Goal: Task Accomplishment & Management: Manage account settings

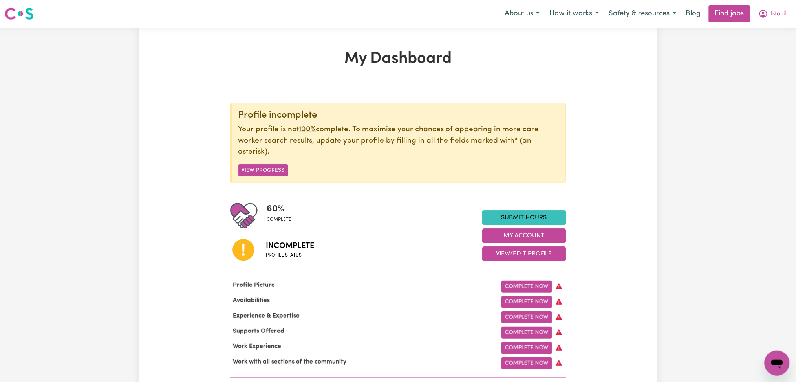
scroll to position [105, 0]
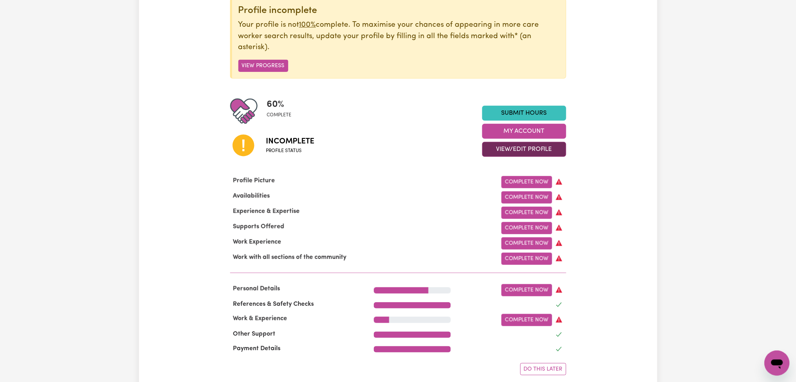
click at [519, 152] on button "View/Edit Profile" at bounding box center [524, 149] width 84 height 15
click at [508, 182] on link "Edit Profile" at bounding box center [519, 185] width 73 height 16
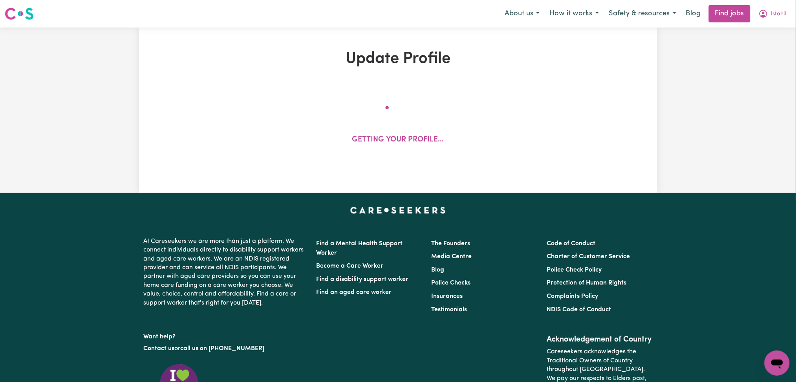
select select "[DEMOGRAPHIC_DATA]"
select select "[DEMOGRAPHIC_DATA] Citizen"
select select "Studying a healthcare related degree or qualification"
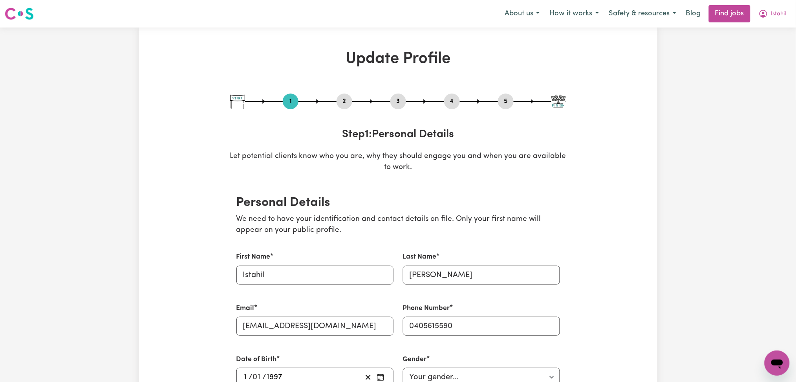
click at [343, 94] on div "2" at bounding box center [345, 102] width 16 height 16
click at [343, 99] on button "2" at bounding box center [345, 101] width 16 height 10
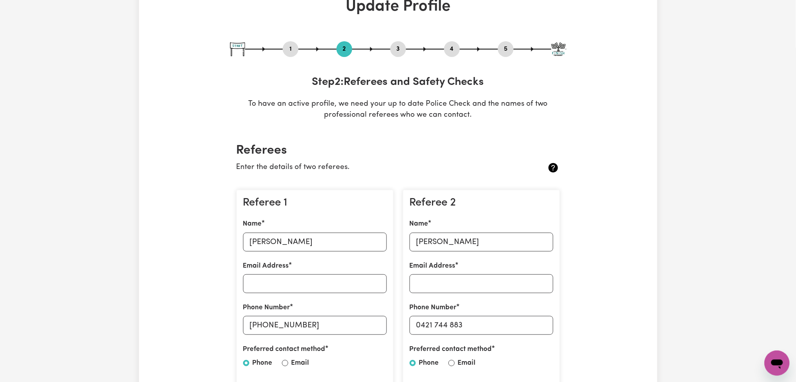
scroll to position [105, 0]
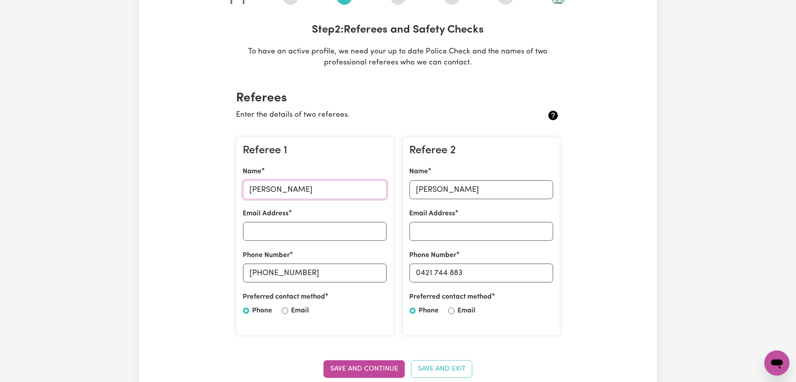
click at [290, 191] on input "[PERSON_NAME]" at bounding box center [315, 189] width 144 height 19
drag, startPoint x: 295, startPoint y: 187, endPoint x: 200, endPoint y: 189, distance: 95.5
click at [267, 273] on input "[PHONE_NUMBER]" at bounding box center [315, 273] width 144 height 19
drag, startPoint x: 264, startPoint y: 271, endPoint x: 348, endPoint y: 271, distance: 83.7
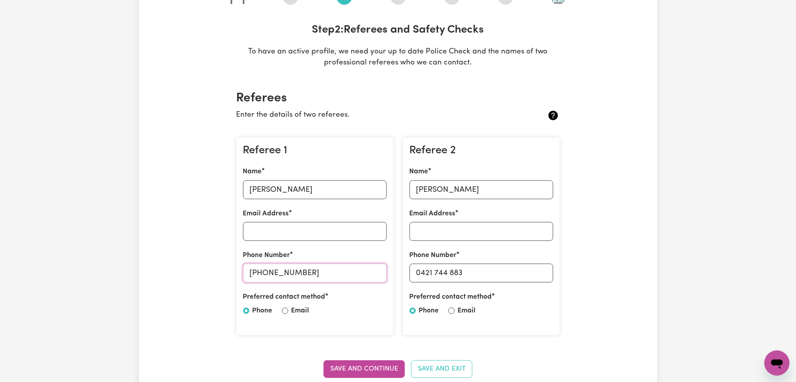
click at [348, 271] on input "[PHONE_NUMBER]" at bounding box center [315, 273] width 144 height 19
click at [467, 184] on input "[PERSON_NAME]" at bounding box center [482, 189] width 144 height 19
drag, startPoint x: 421, startPoint y: 273, endPoint x: 550, endPoint y: 273, distance: 129.3
click at [550, 273] on input "0421 744 883" at bounding box center [482, 273] width 144 height 19
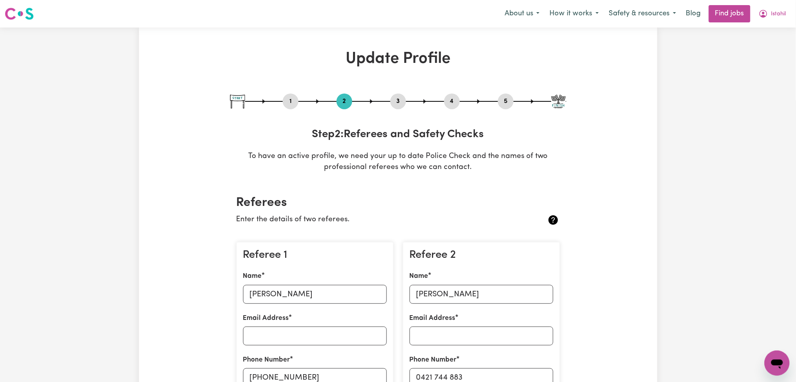
click at [404, 99] on button "3" at bounding box center [399, 101] width 16 height 10
select select "Certificate III (Individual Support)"
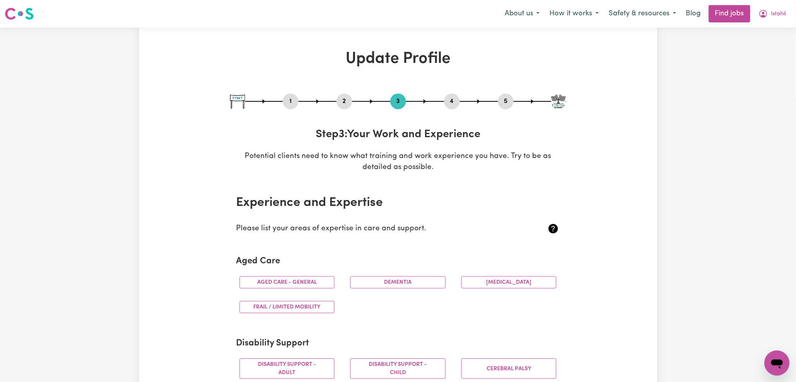
click at [451, 100] on button "4" at bounding box center [452, 101] width 16 height 10
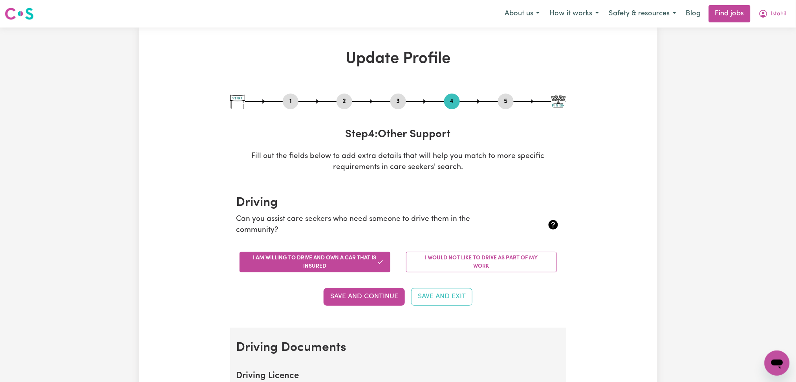
click at [506, 100] on button "5" at bounding box center [506, 101] width 16 height 10
select select "I am providing services by being employed by an organisation"
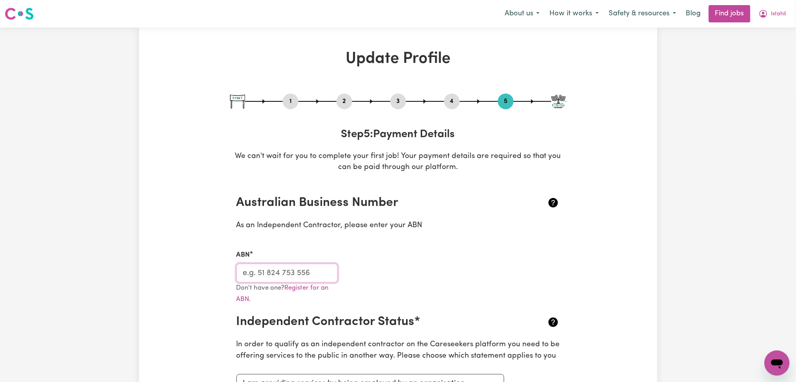
click at [314, 278] on input "ABN" at bounding box center [288, 273] width 102 height 19
click at [769, 10] on button "Istahil" at bounding box center [773, 14] width 38 height 17
click at [763, 39] on link "My Dashboard" at bounding box center [760, 45] width 62 height 15
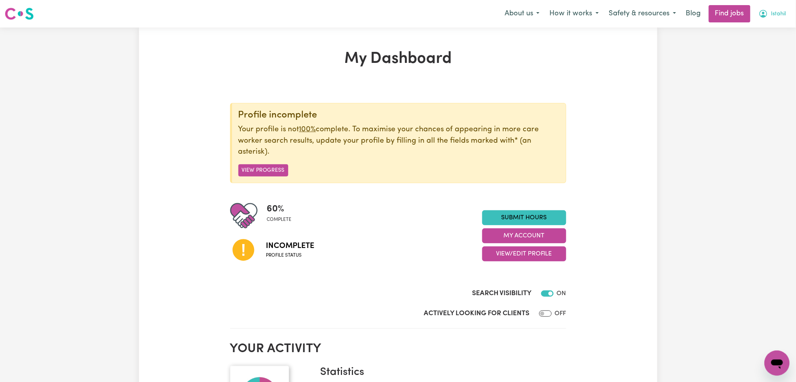
click at [769, 13] on button "Istahil" at bounding box center [773, 14] width 38 height 17
click at [763, 54] on link "Logout" at bounding box center [760, 60] width 62 height 15
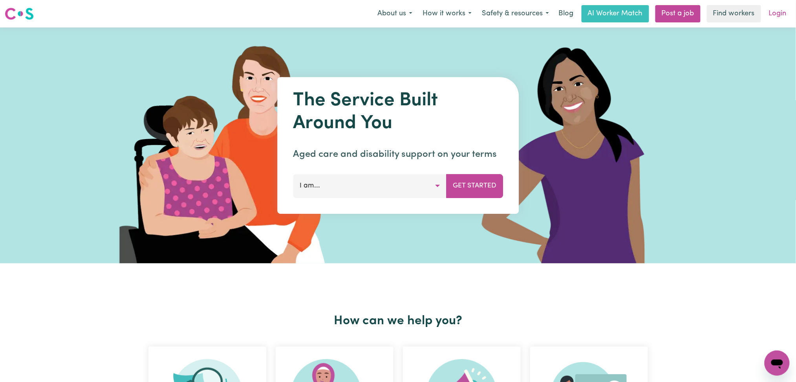
click at [788, 12] on link "Login" at bounding box center [778, 13] width 27 height 17
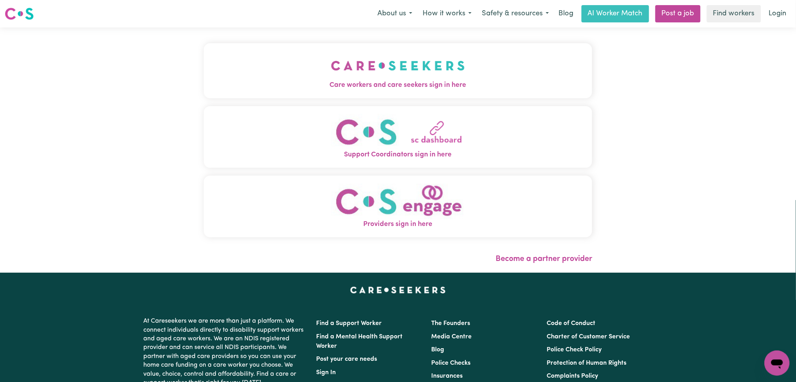
click at [327, 110] on button "Support Coordinators sign in here" at bounding box center [398, 137] width 389 height 62
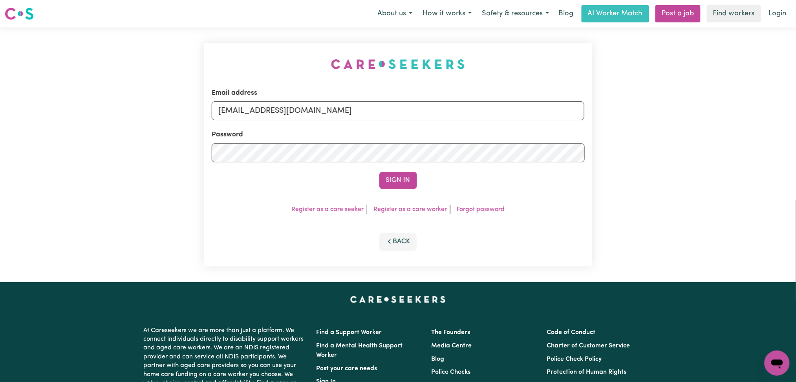
click at [327, 130] on div "Password" at bounding box center [398, 146] width 373 height 33
drag, startPoint x: 317, startPoint y: 110, endPoint x: 315, endPoint y: 119, distance: 9.9
click at [317, 110] on input "[EMAIL_ADDRESS][DOMAIN_NAME]" at bounding box center [398, 110] width 373 height 19
drag, startPoint x: 260, startPoint y: 111, endPoint x: 469, endPoint y: 111, distance: 209.8
click at [469, 110] on input "Superuser~[EMAIL_ADDRESS][DOMAIN_NAME]" at bounding box center [398, 110] width 373 height 19
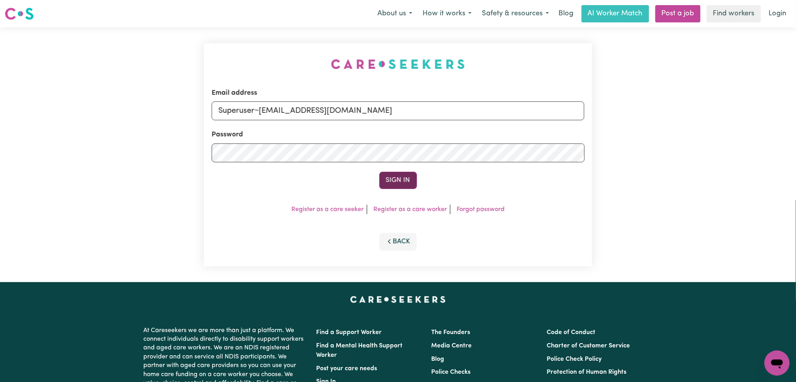
type input "Superuser~[EMAIL_ADDRESS][DOMAIN_NAME]"
drag, startPoint x: 386, startPoint y: 184, endPoint x: 455, endPoint y: 163, distance: 72.7
click at [386, 184] on button "Sign In" at bounding box center [399, 180] width 38 height 17
